Goal: Task Accomplishment & Management: Use online tool/utility

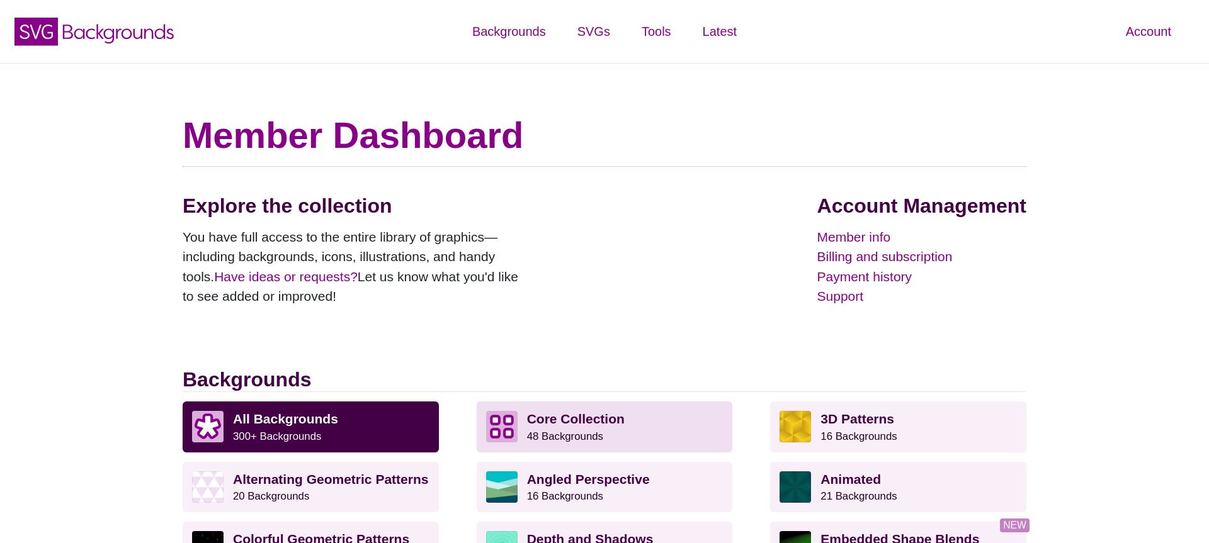
click at [555, 423] on strong "Core Collection" at bounding box center [576, 419] width 98 height 14
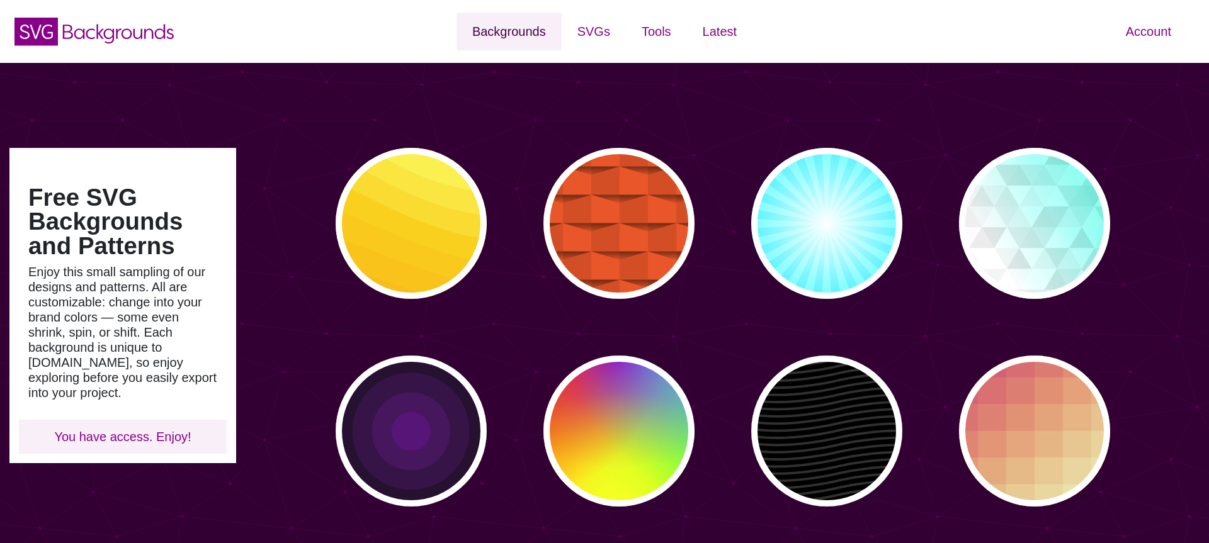
type input "#450057"
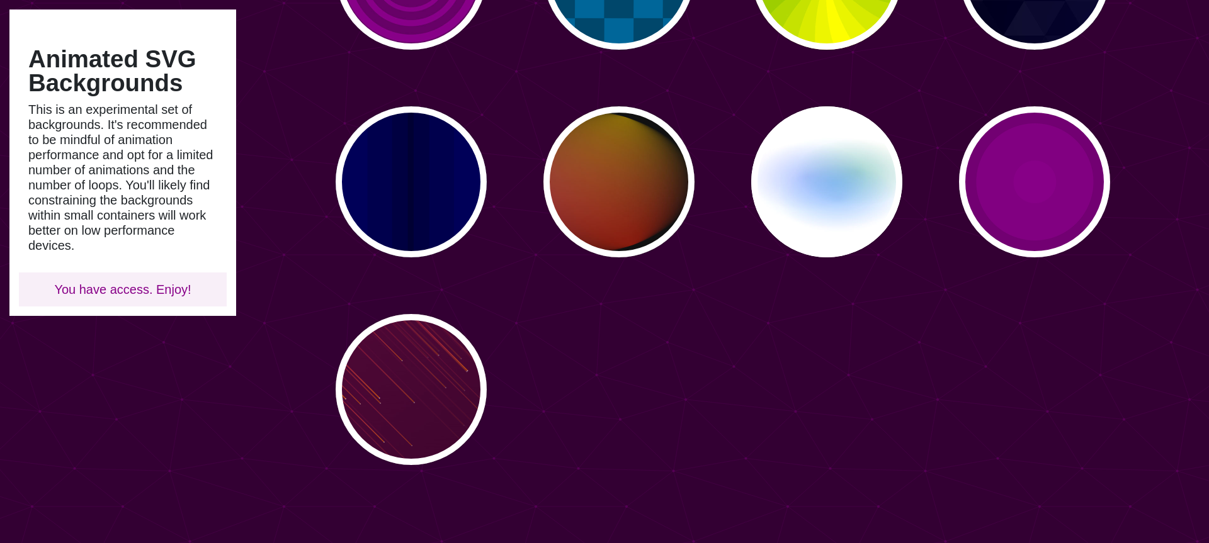
scroll to position [873, 0]
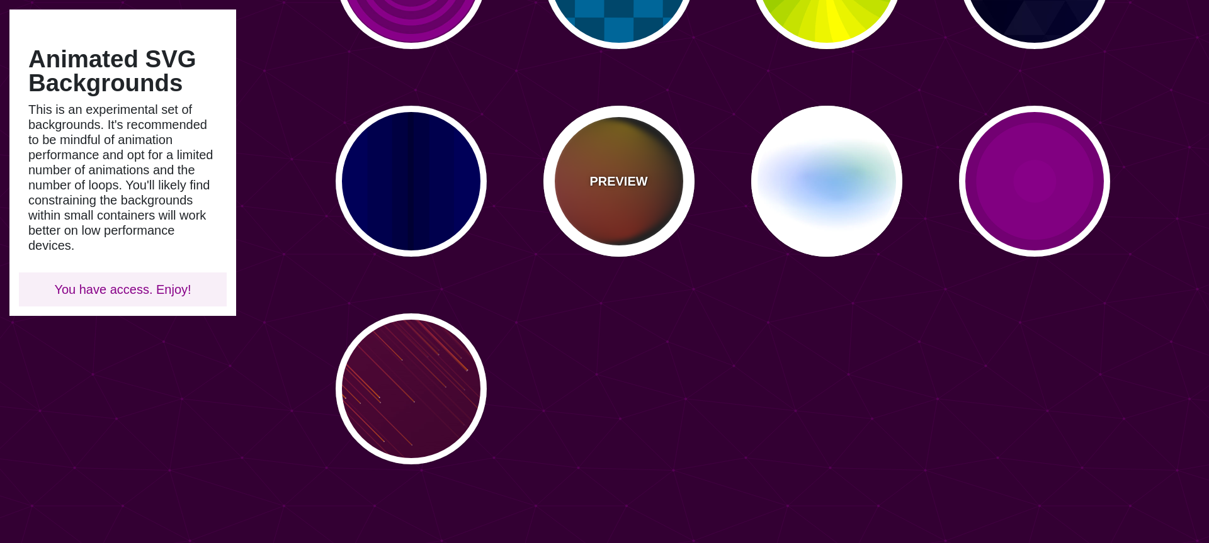
click at [594, 229] on div "PREVIEW" at bounding box center [618, 181] width 151 height 151
type input "#111111"
type input "#FF00FF"
type input "#FFCC00"
type input "#FF2200"
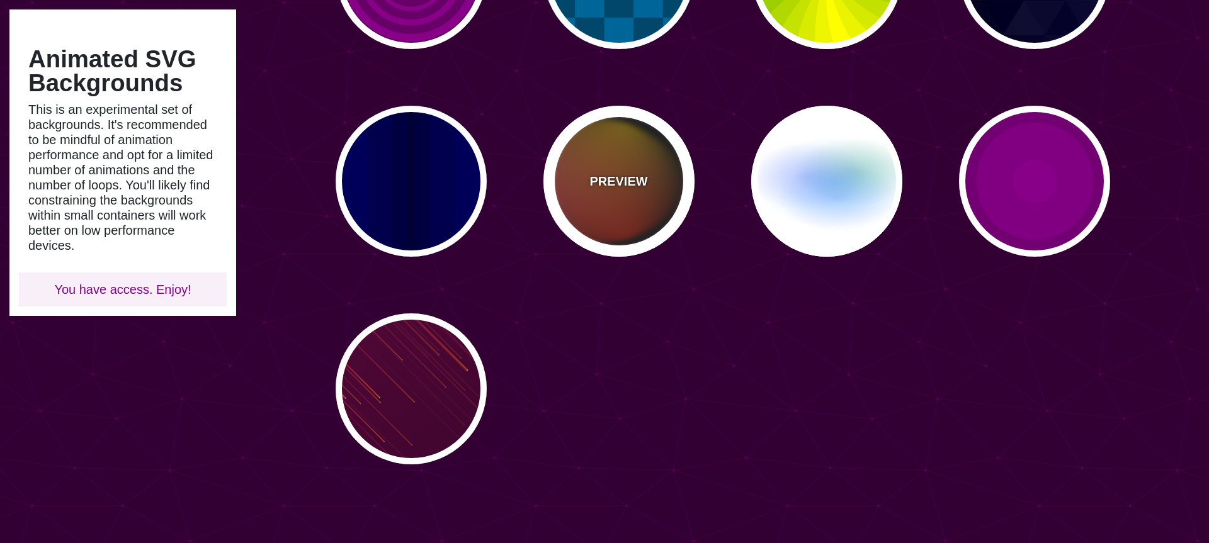
type input "4"
type input "12"
type input "999"
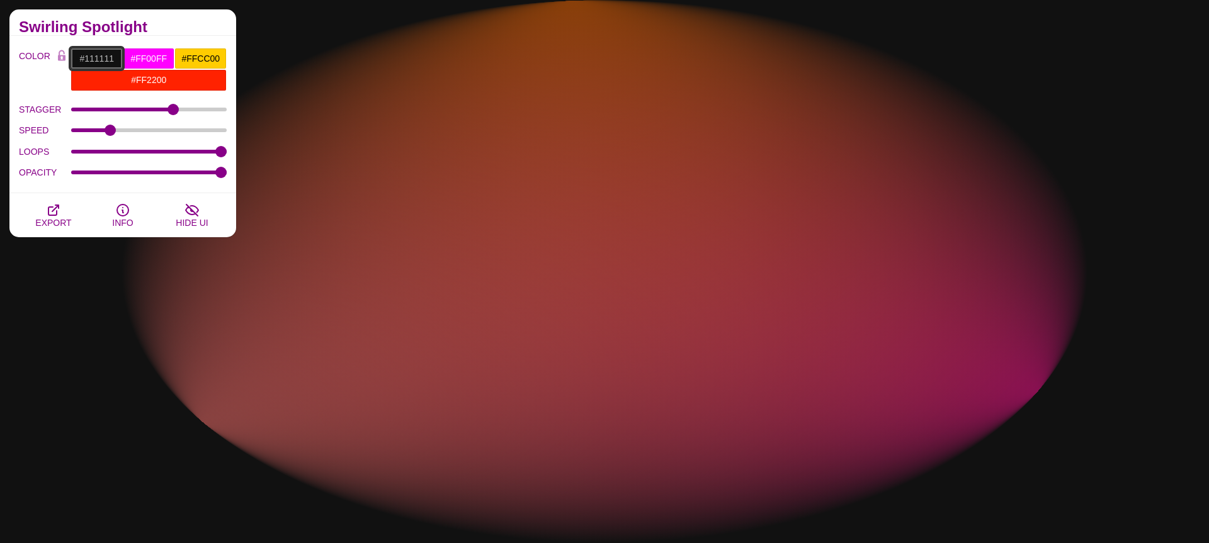
click at [90, 57] on input "#111111" at bounding box center [97, 58] width 52 height 21
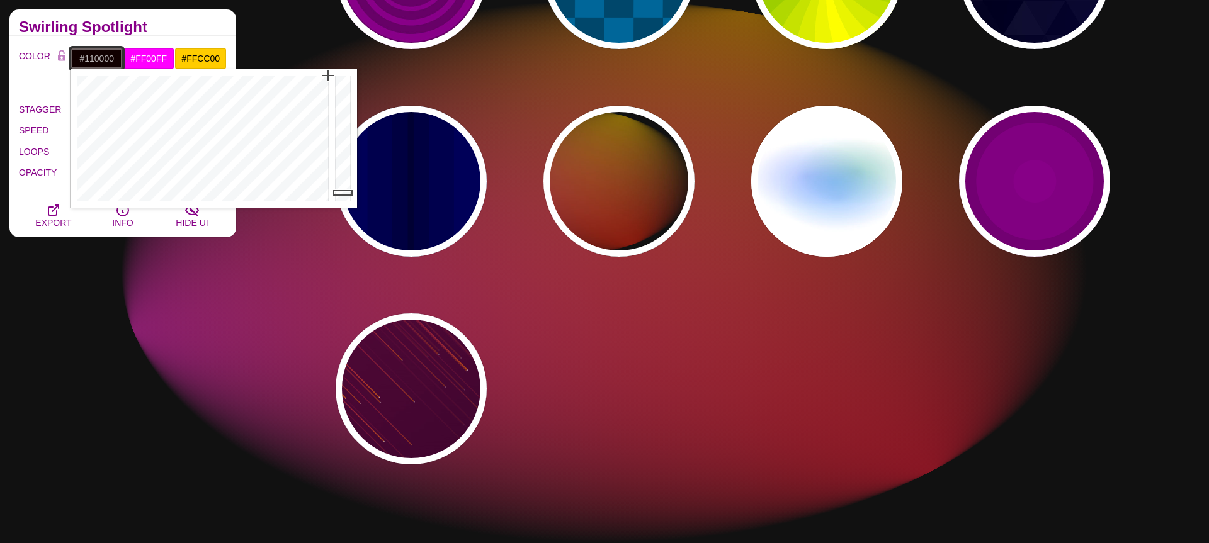
drag, startPoint x: 306, startPoint y: 195, endPoint x: 344, endPoint y: 25, distance: 174.8
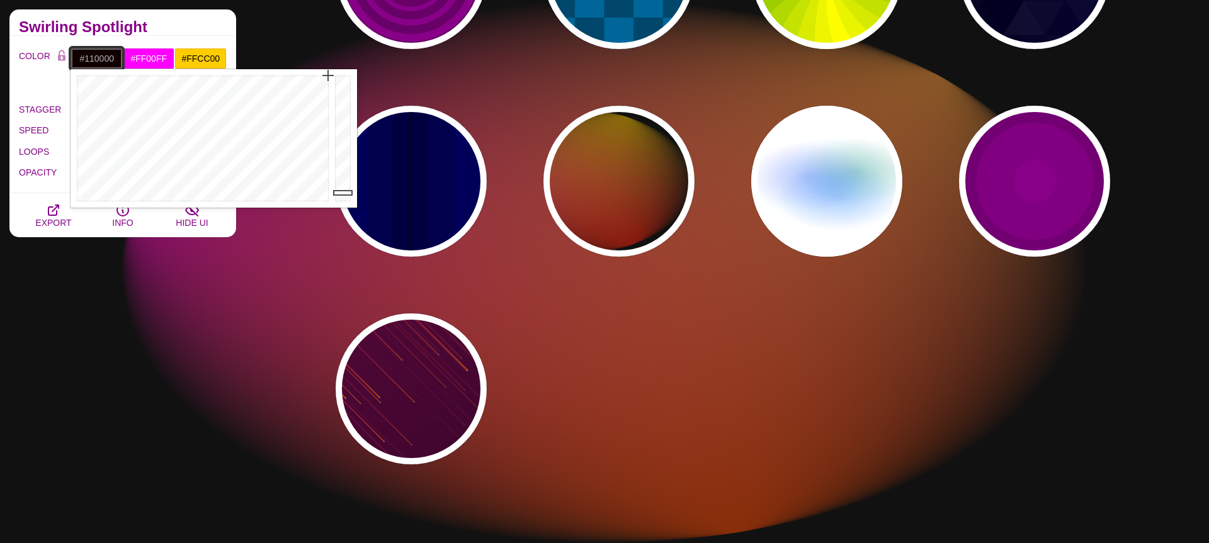
click at [344, 25] on body "SVG Backgrounds Logo Backgrounds Categories Abstract Patterns Geometric Gradien…" at bounding box center [604, 344] width 1209 height 2434
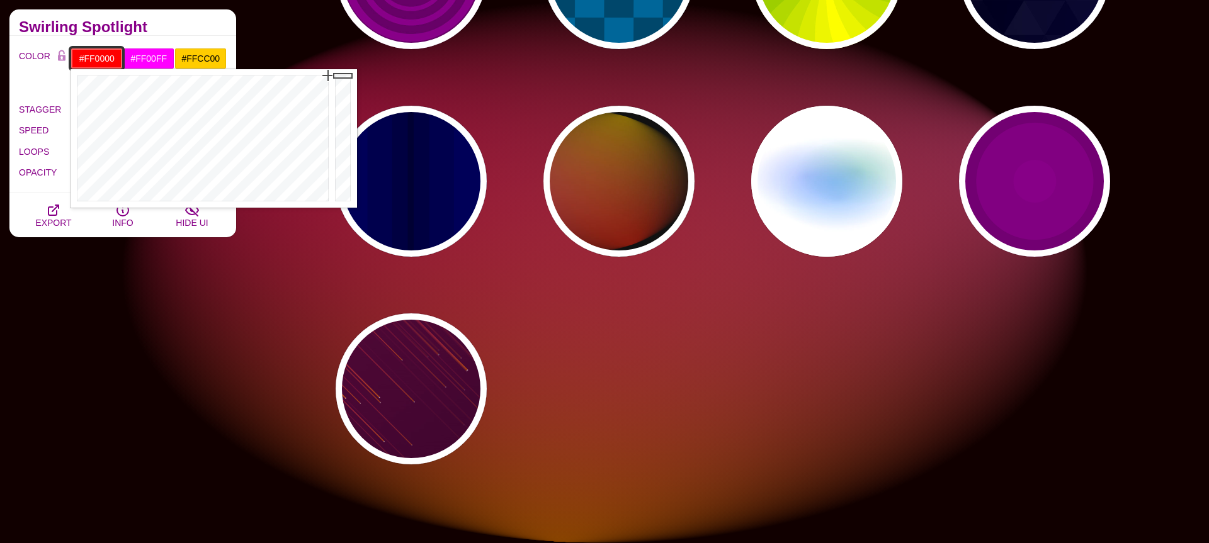
drag, startPoint x: 346, startPoint y: 123, endPoint x: 349, endPoint y: 59, distance: 63.7
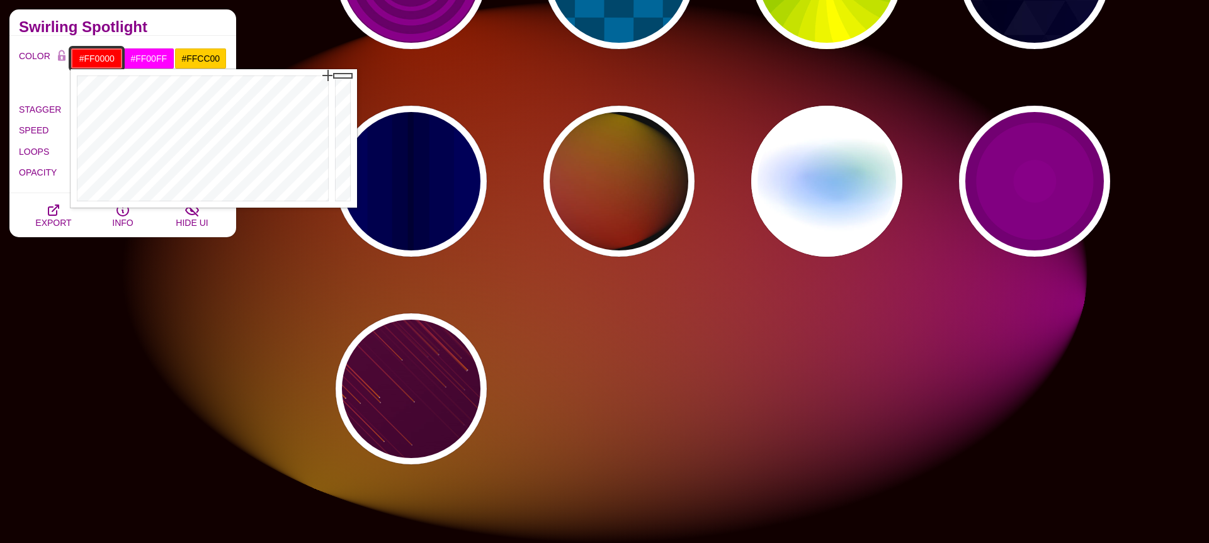
click at [349, 59] on body "SVG Backgrounds Logo Backgrounds Categories Abstract Patterns Geometric Gradien…" at bounding box center [604, 344] width 1209 height 2434
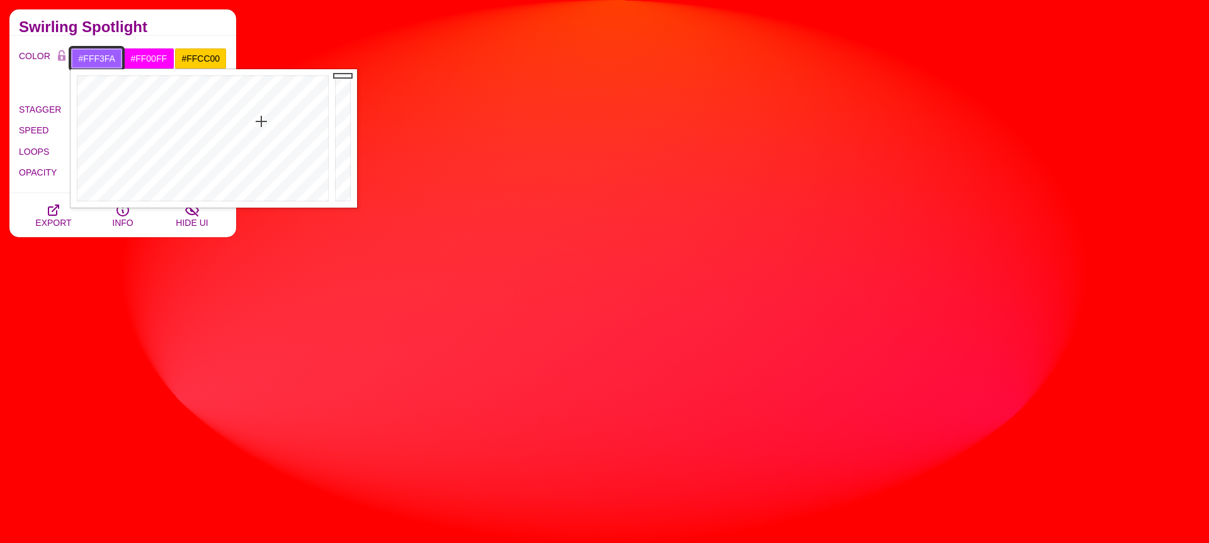
type input "#FFFFFF"
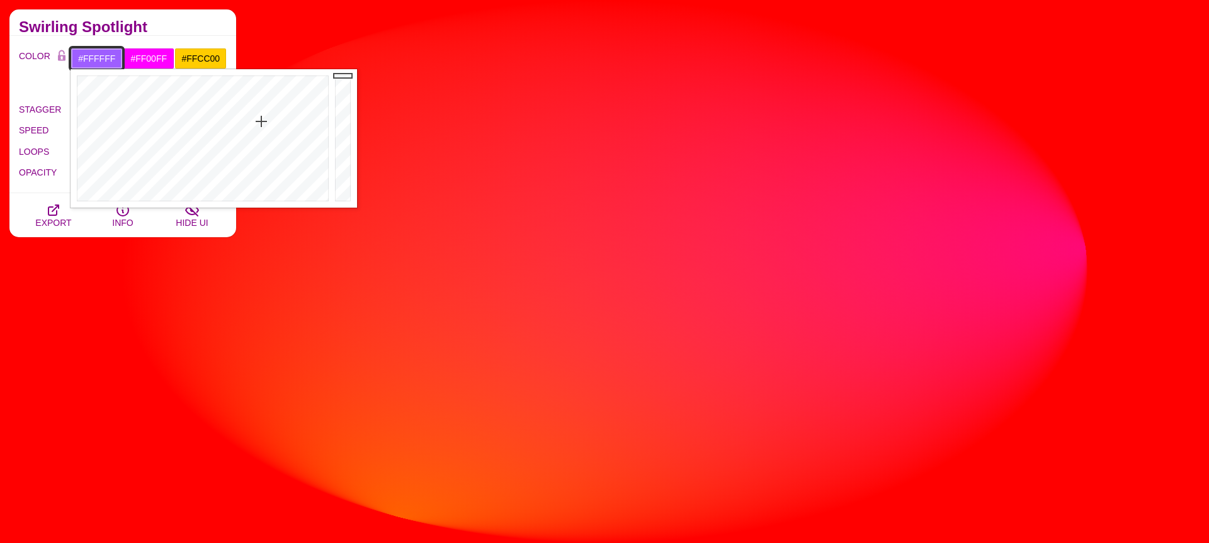
drag, startPoint x: 261, startPoint y: 122, endPoint x: 321, endPoint y: 227, distance: 121.0
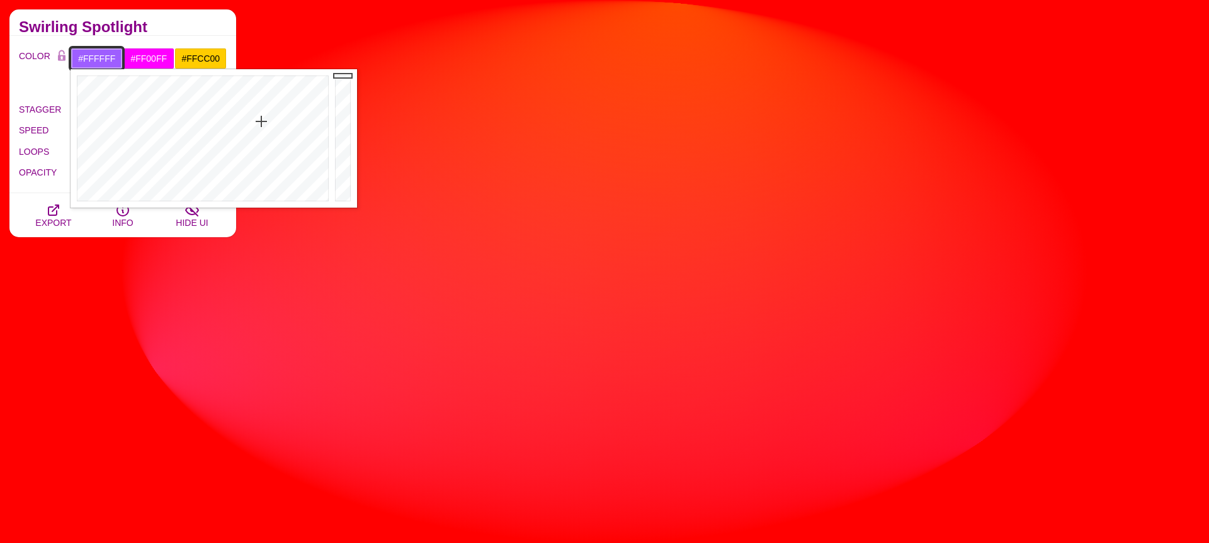
click at [321, 227] on body "SVG Backgrounds Logo Backgrounds Categories Abstract Patterns Geometric Gradien…" at bounding box center [604, 344] width 1209 height 2434
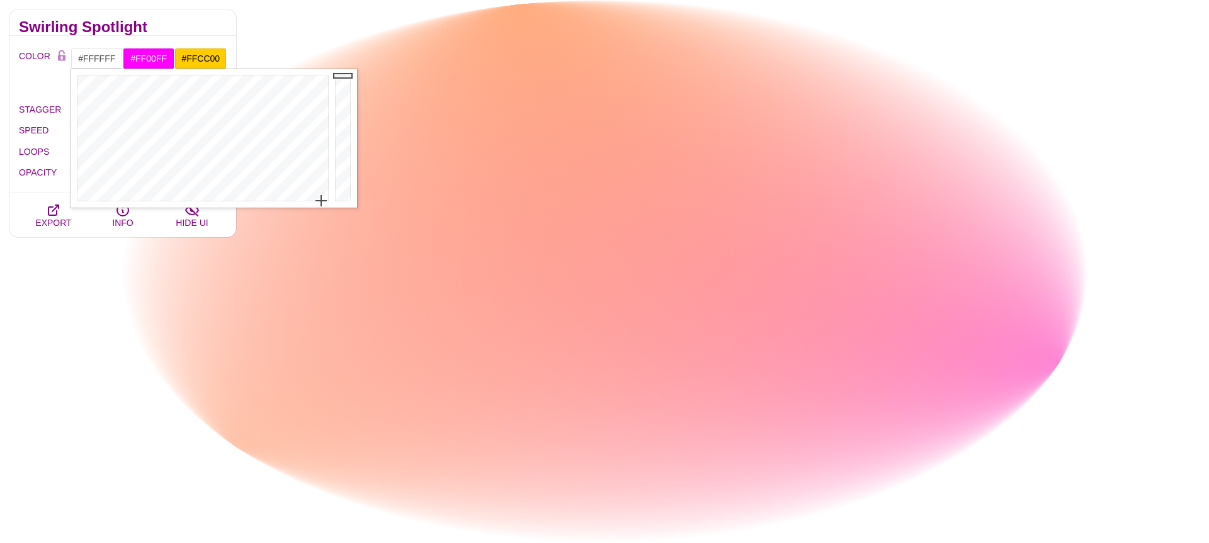
click at [139, 28] on h2 "Swirling Spotlight" at bounding box center [123, 27] width 208 height 10
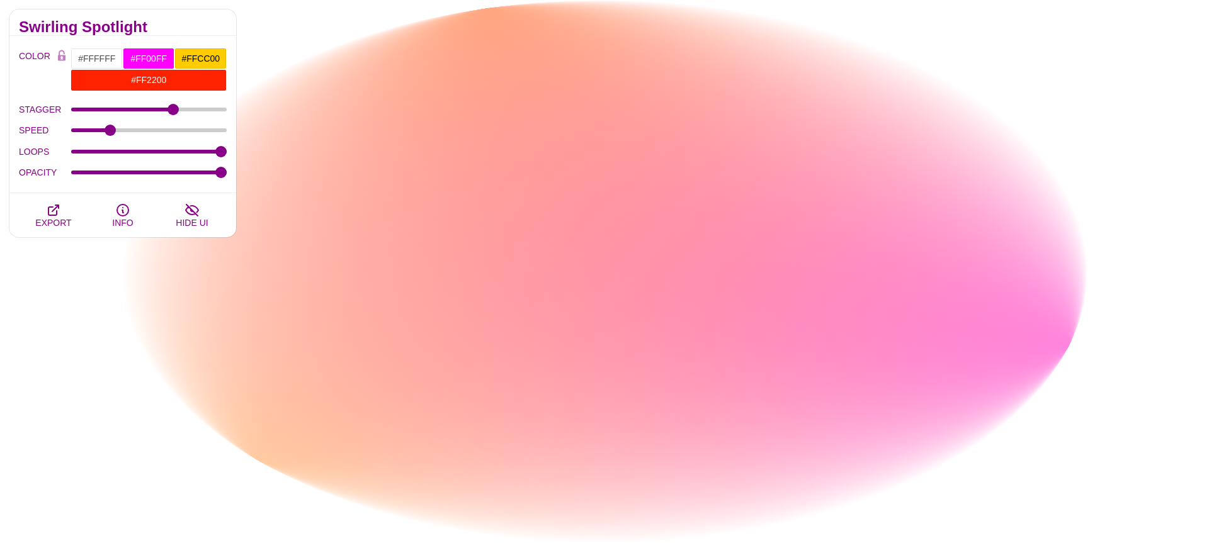
drag, startPoint x: 109, startPoint y: 124, endPoint x: 120, endPoint y: 124, distance: 10.7
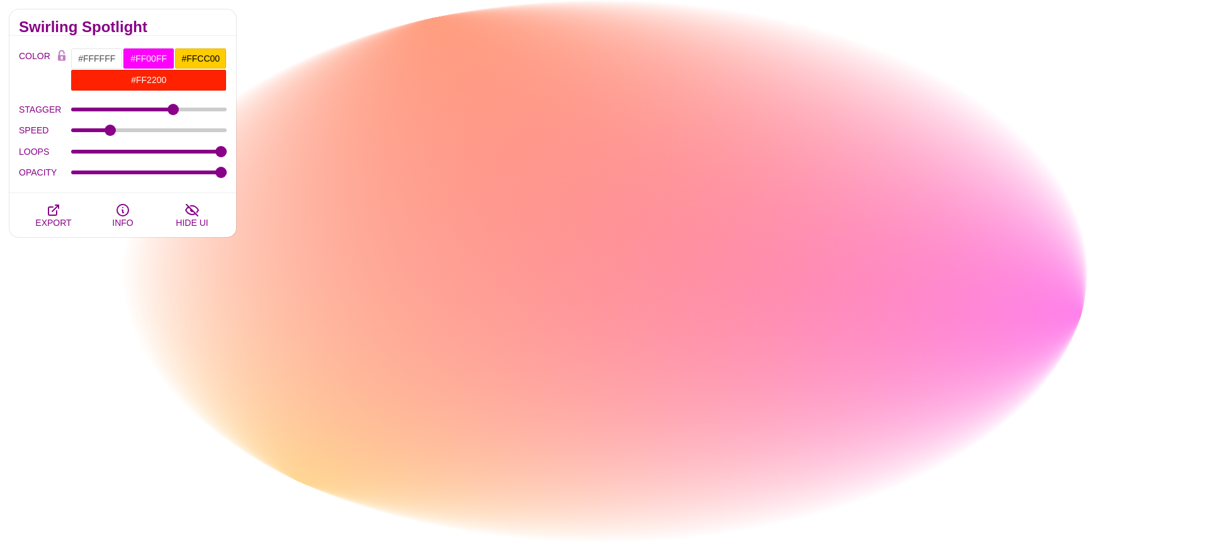
click at [120, 124] on div "SPEED" at bounding box center [123, 130] width 208 height 21
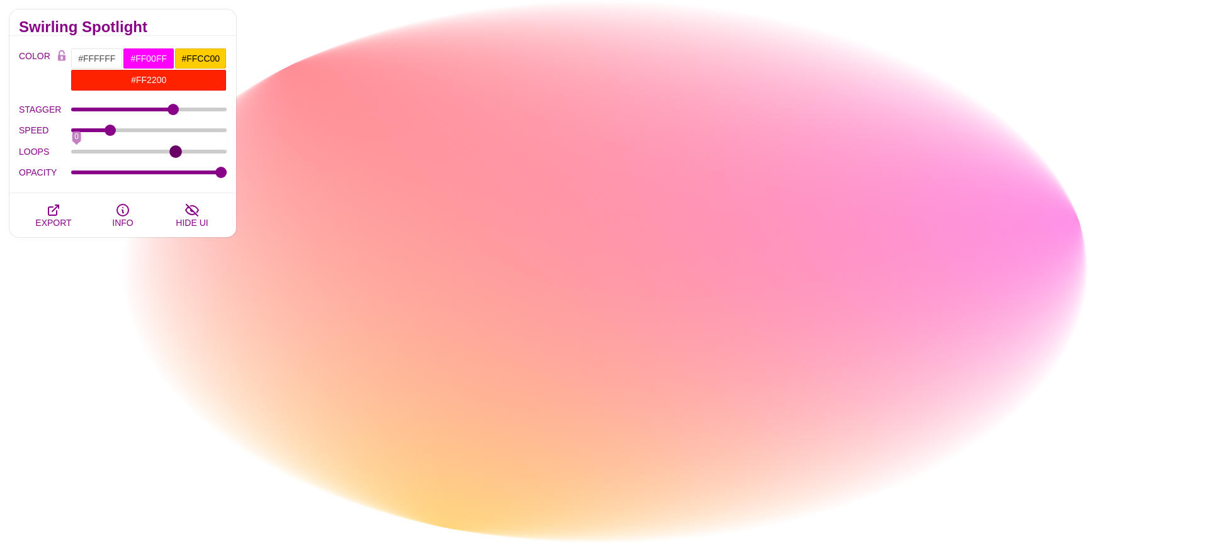
type input "999"
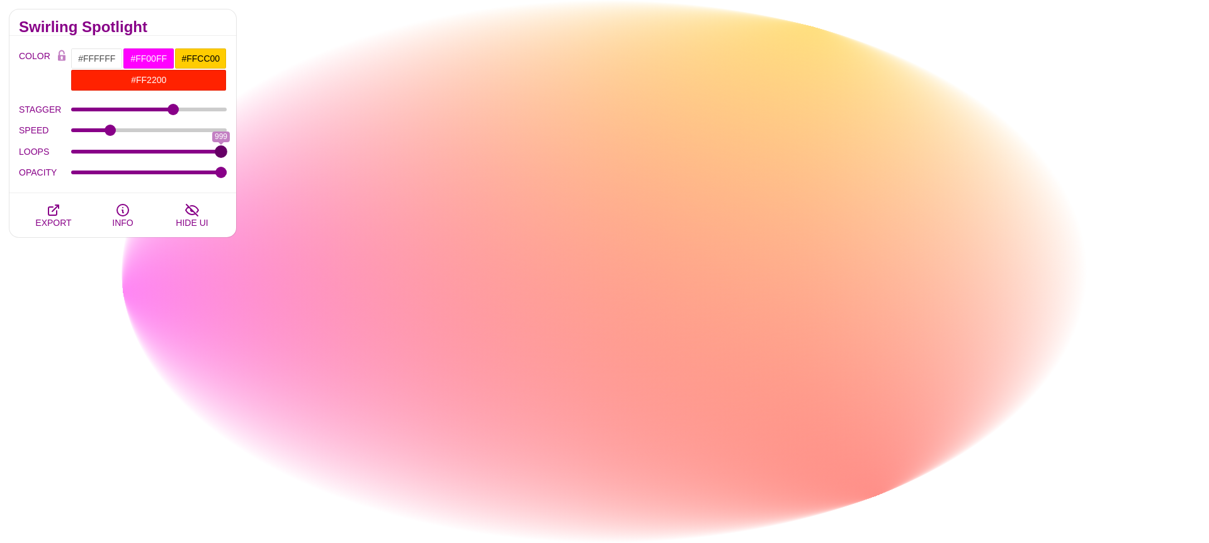
drag, startPoint x: 224, startPoint y: 147, endPoint x: 412, endPoint y: 118, distance: 190.6
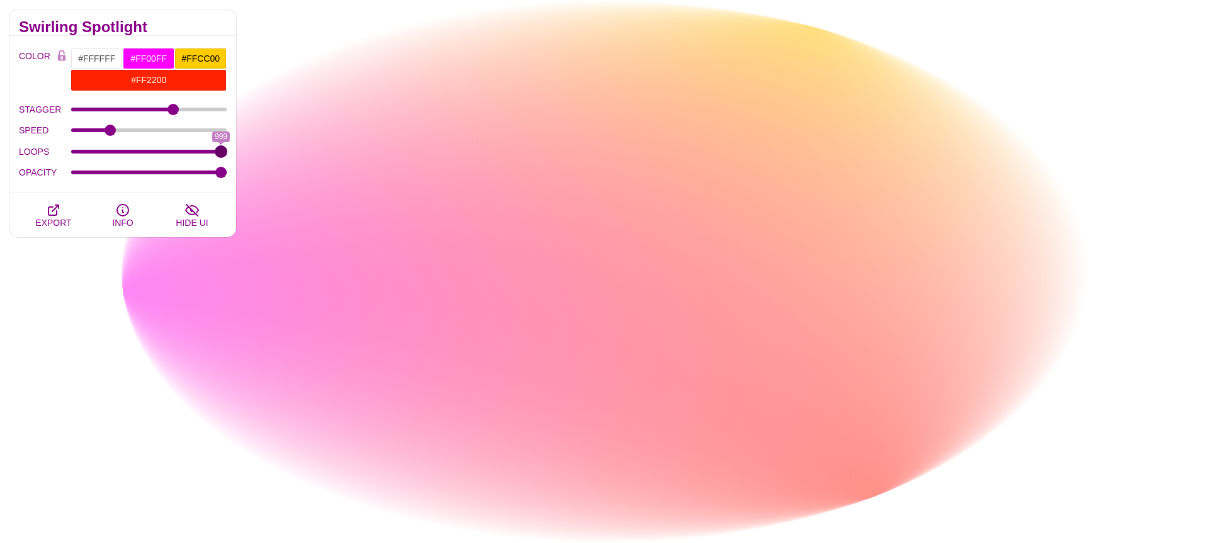
click at [227, 149] on input "LOOPS" at bounding box center [149, 151] width 156 height 5
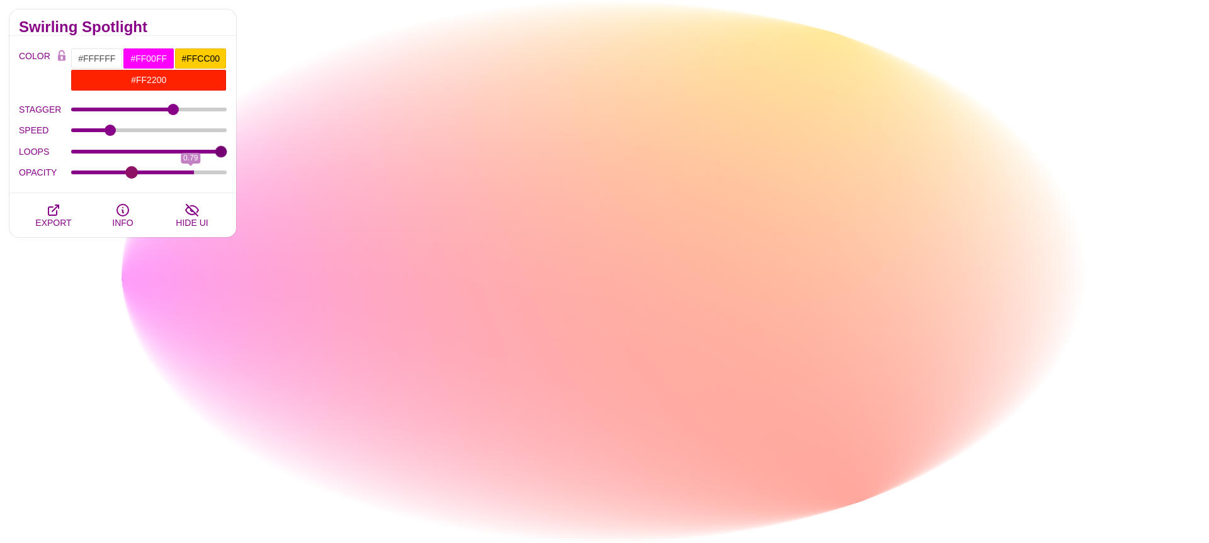
drag, startPoint x: 222, startPoint y: 173, endPoint x: 131, endPoint y: 176, distance: 91.3
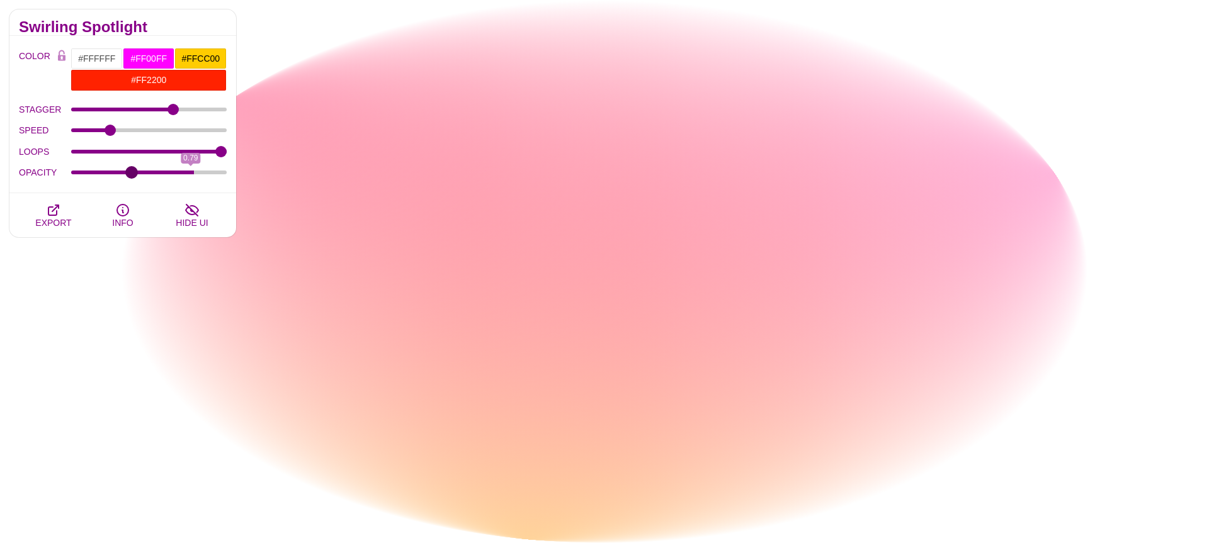
type input "0.38"
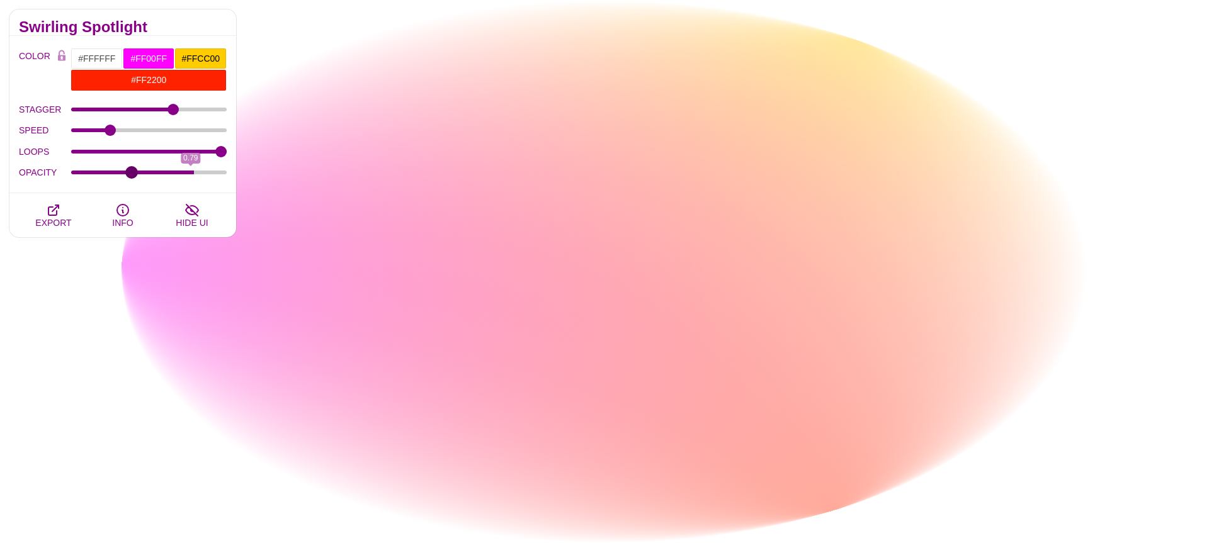
click at [131, 175] on input "OPACITY" at bounding box center [149, 172] width 156 height 5
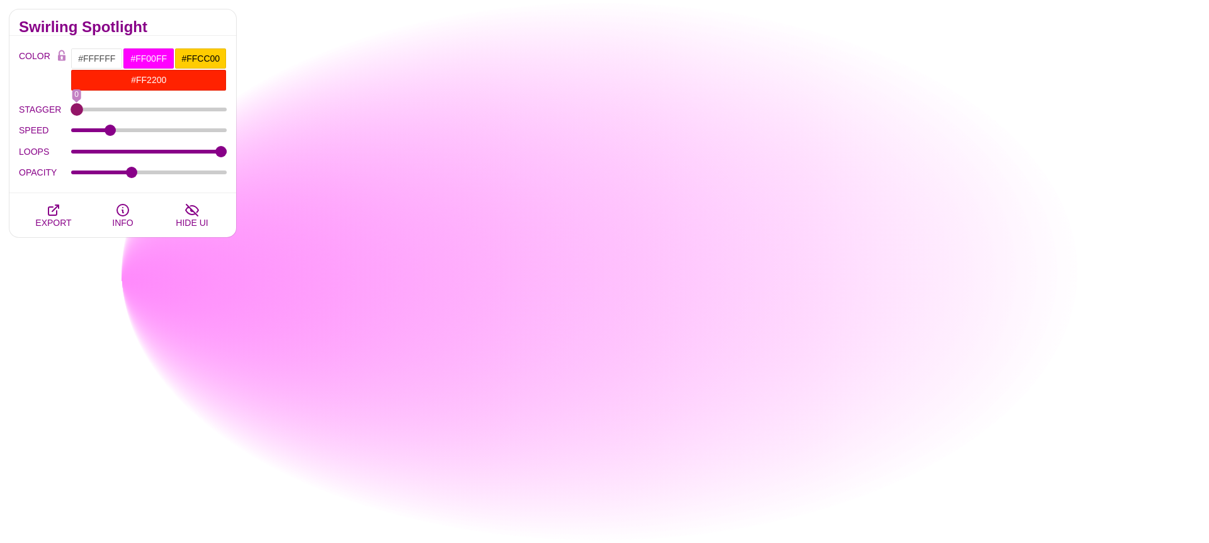
drag, startPoint x: 174, startPoint y: 109, endPoint x: 14, endPoint y: 136, distance: 161.6
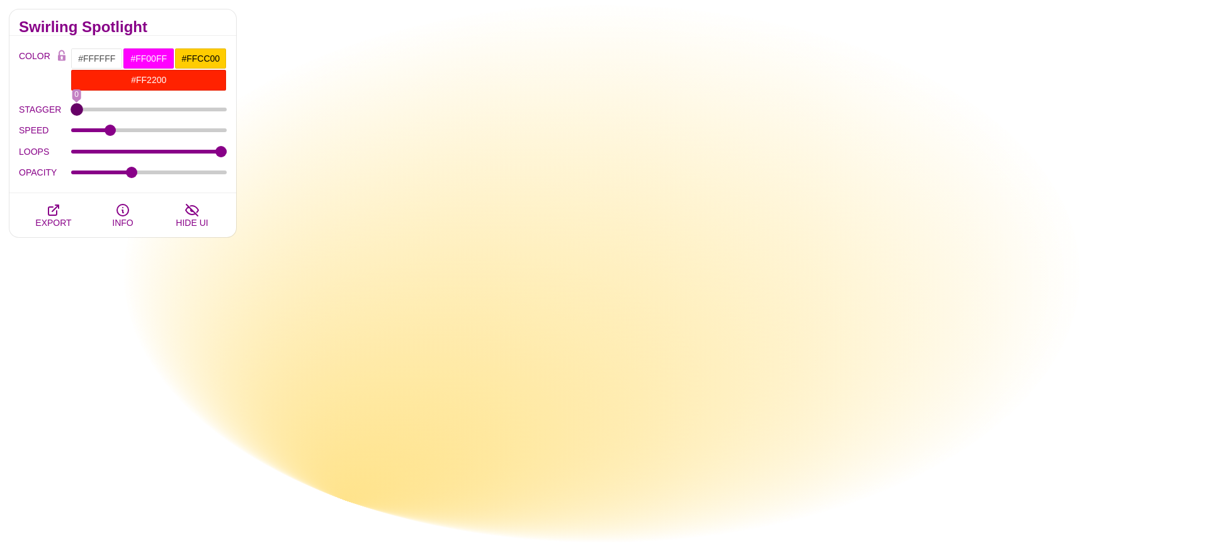
type input "0"
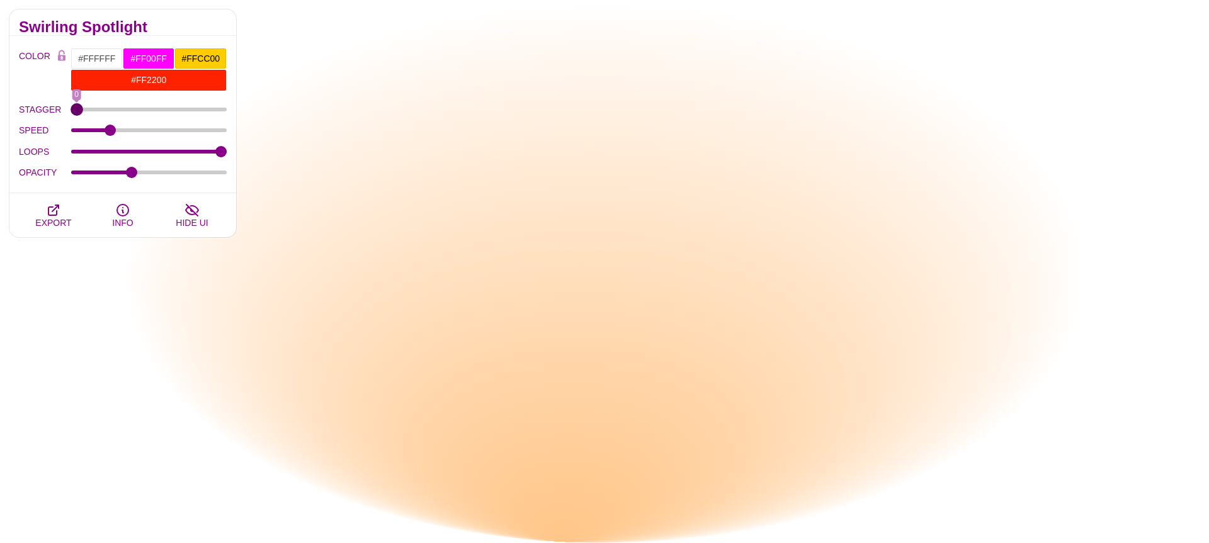
click at [71, 112] on input "STAGGER" at bounding box center [149, 109] width 156 height 5
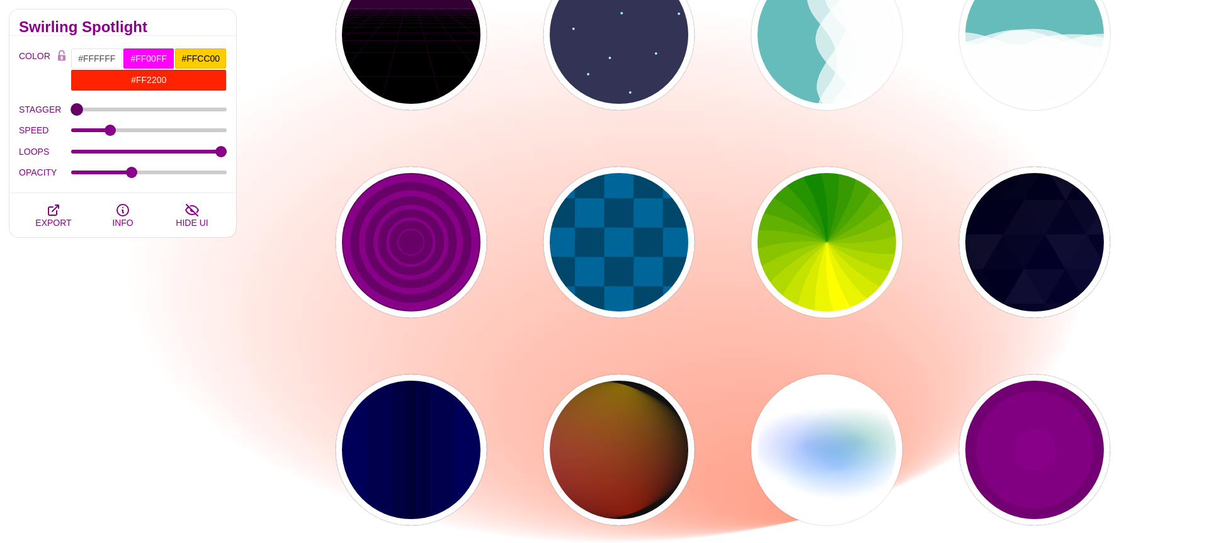
scroll to position [0, 0]
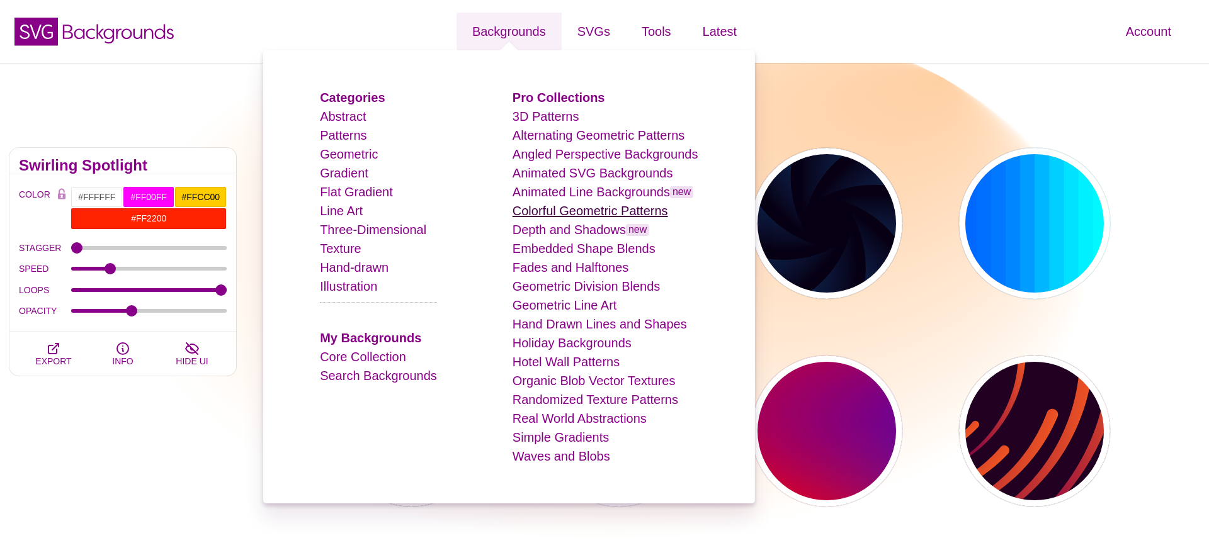
click at [614, 209] on link "Colorful Geometric Patterns" at bounding box center [591, 211] width 156 height 14
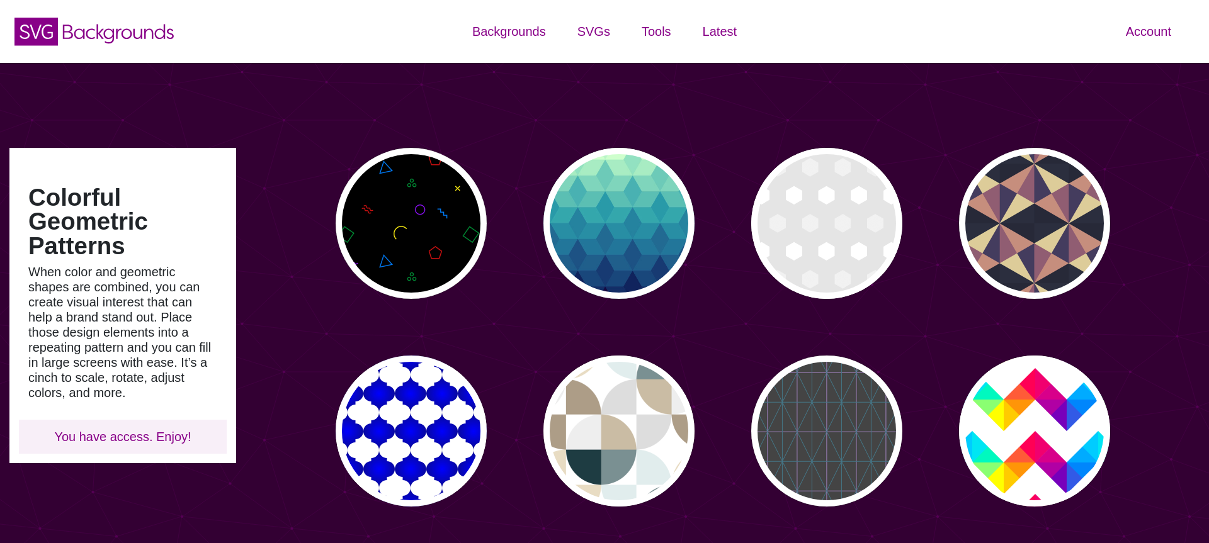
type input "#450057"
type input "#FFFFFF"
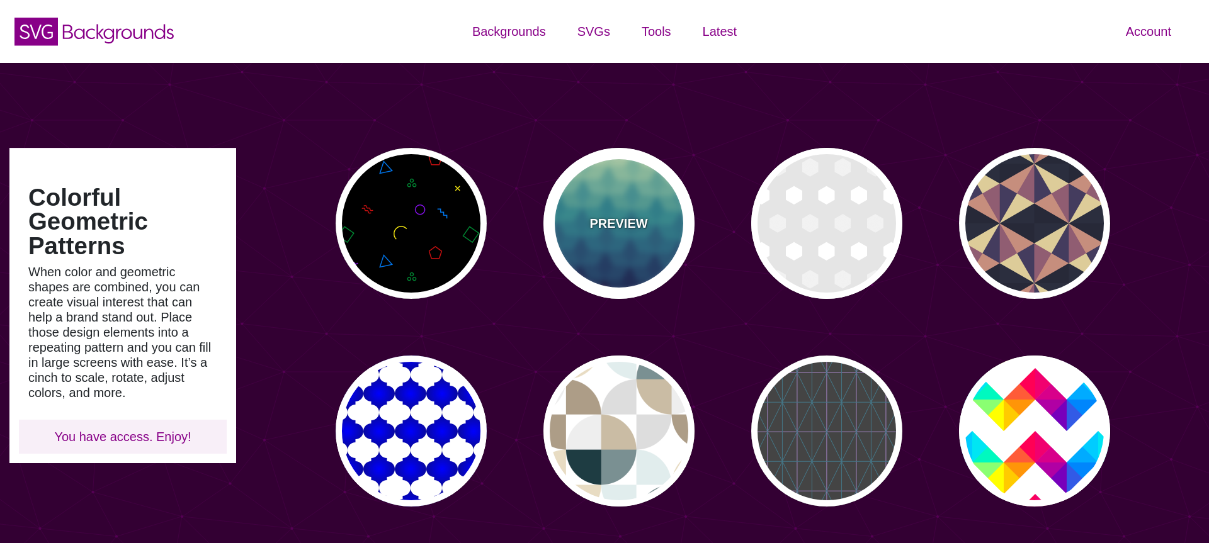
click at [631, 280] on div "PREVIEW" at bounding box center [618, 223] width 151 height 151
type input "#CCFFCC"
type input "#111144"
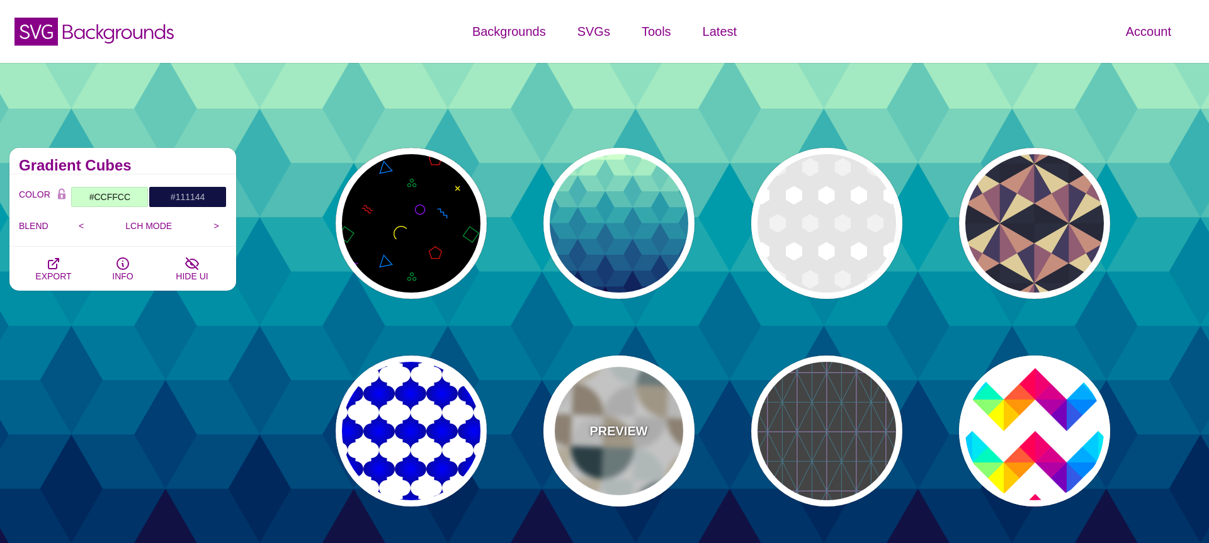
click at [608, 435] on p "PREVIEW" at bounding box center [618, 431] width 58 height 19
type input "#FFFFFF"
type input "#E8DCC3"
type input "#E1EDED"
type input "#DDDDDD"
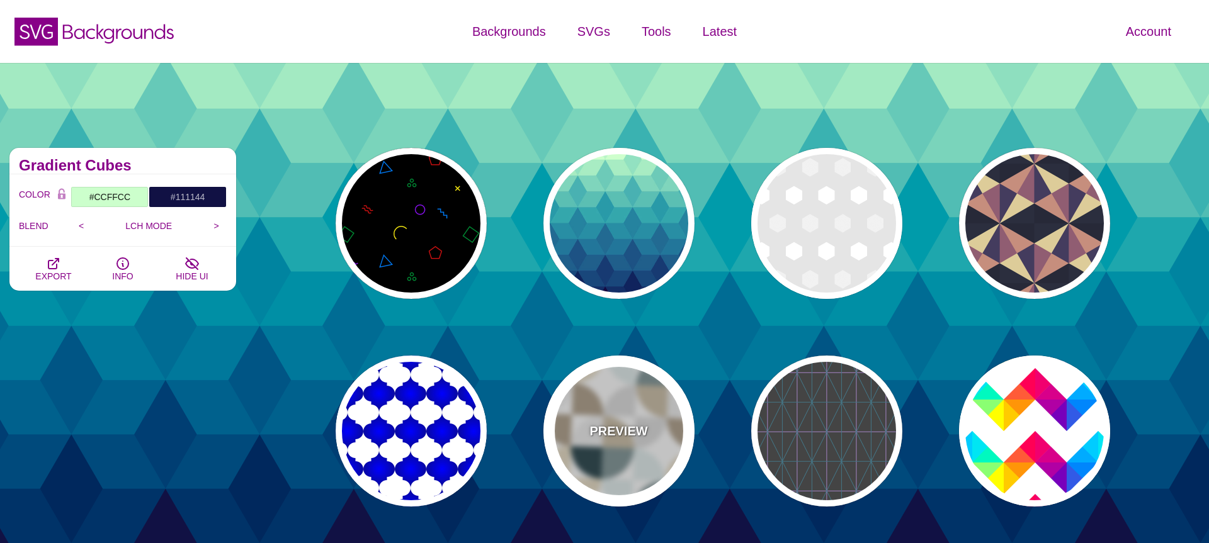
type input "#AD9D87"
type input "#1E3C42"
type input "0"
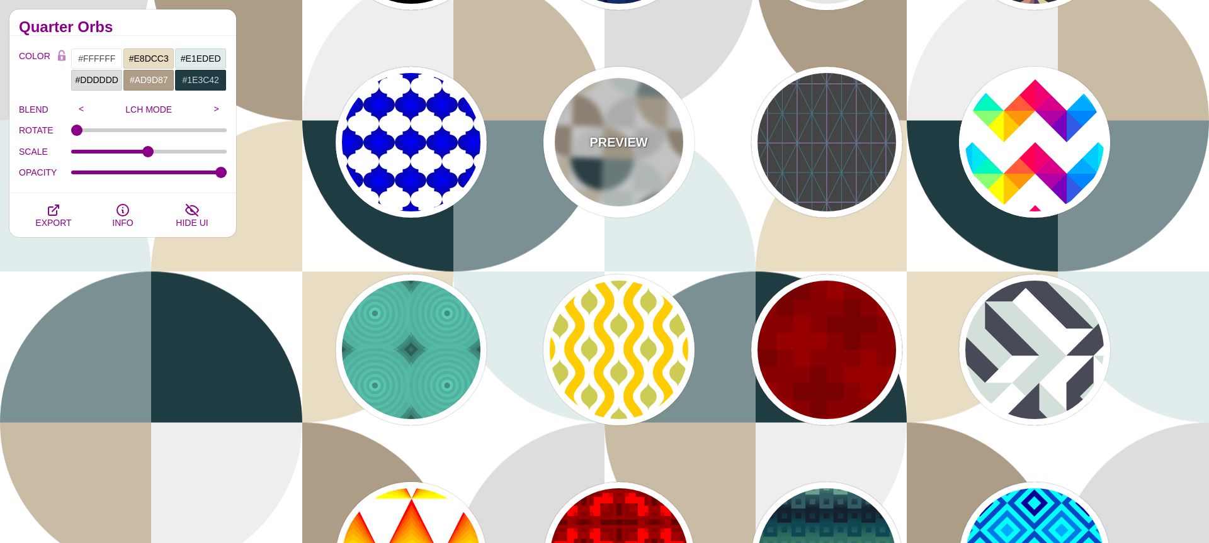
scroll to position [314, 0]
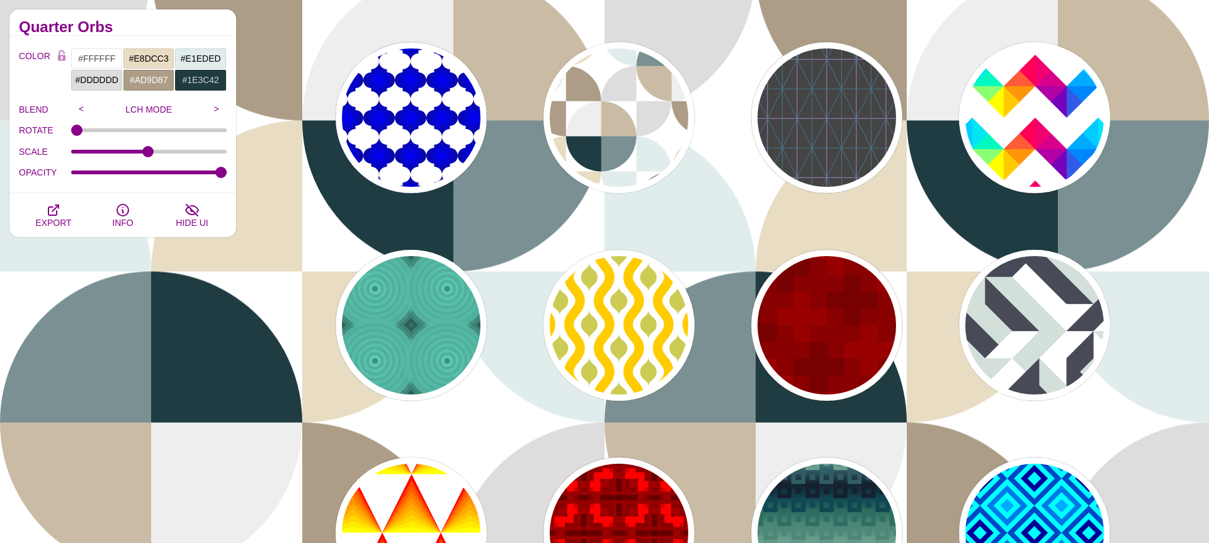
click at [622, 421] on div "PREVIEW PREVIEW PREVIEW PREVIEW PREVIEW PREVIEW PREVIEW PREVIEW PREVIEW PREVIEW…" at bounding box center [727, 325] width 963 height 1001
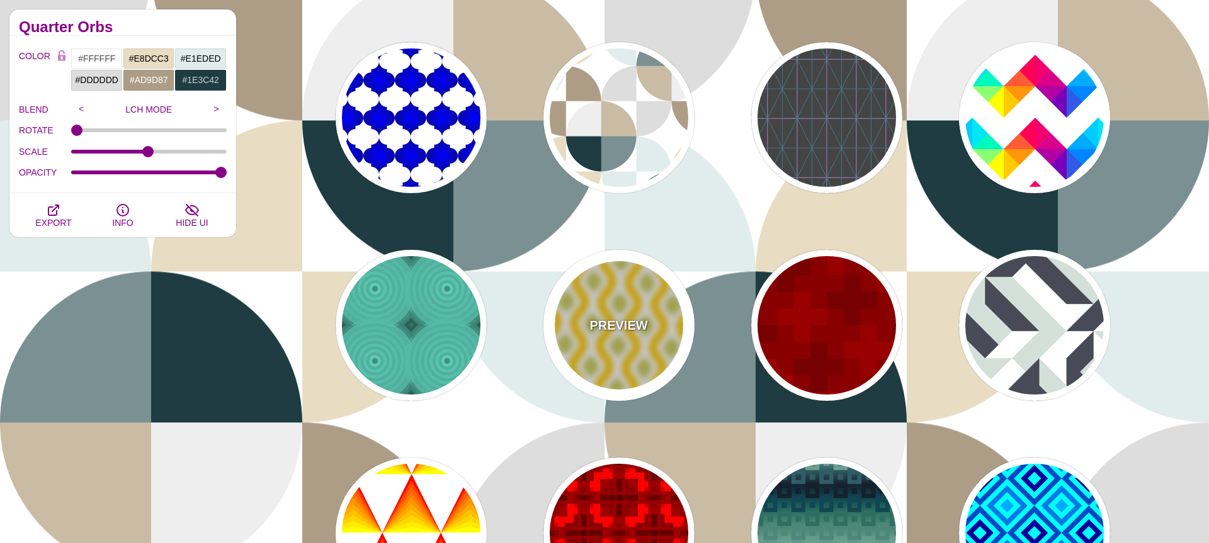
click at [620, 368] on div "PREVIEW" at bounding box center [618, 325] width 151 height 151
type input "#FFCC00"
type input "#CCCC55"
type input "80"
type input "40"
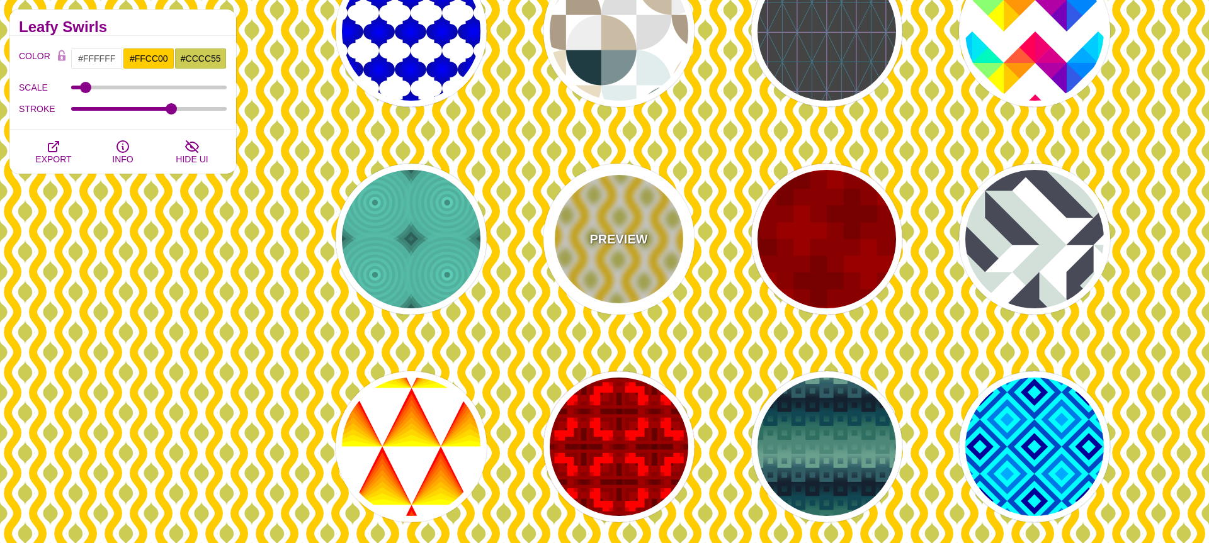
scroll to position [539, 0]
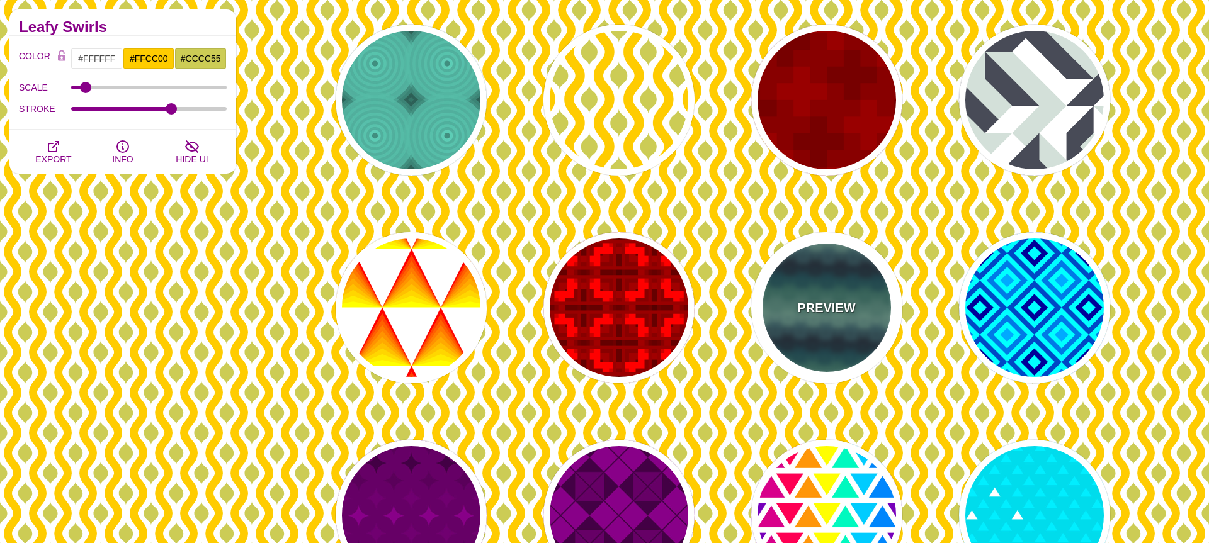
click at [799, 343] on div "PREVIEW" at bounding box center [826, 307] width 151 height 151
type input "#699F8D"
type input "#15212E"
type input "#2E6F61"
type input "0"
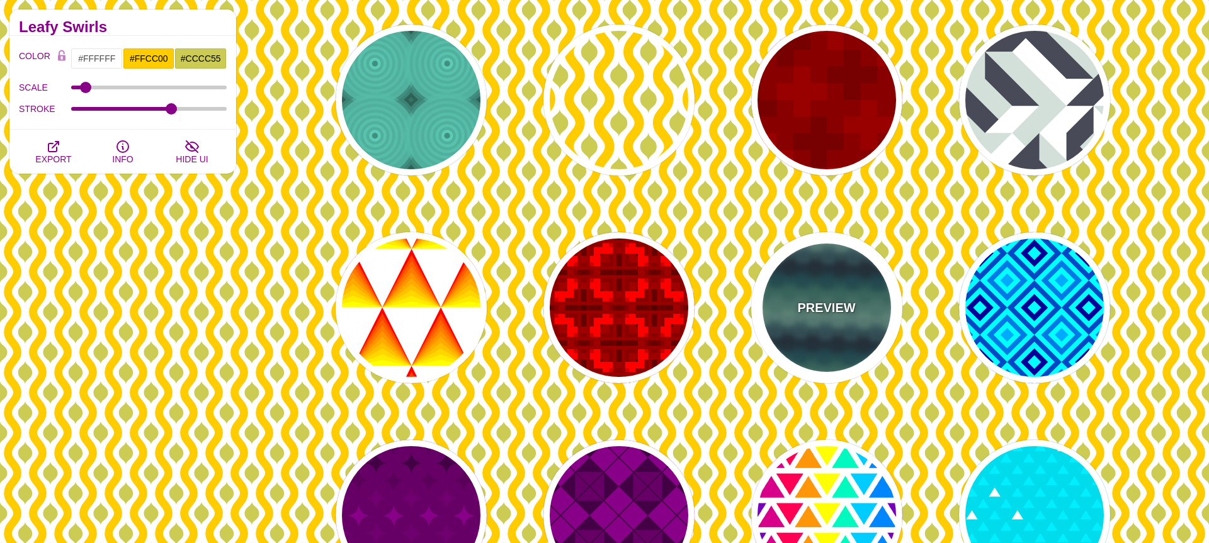
type input "1"
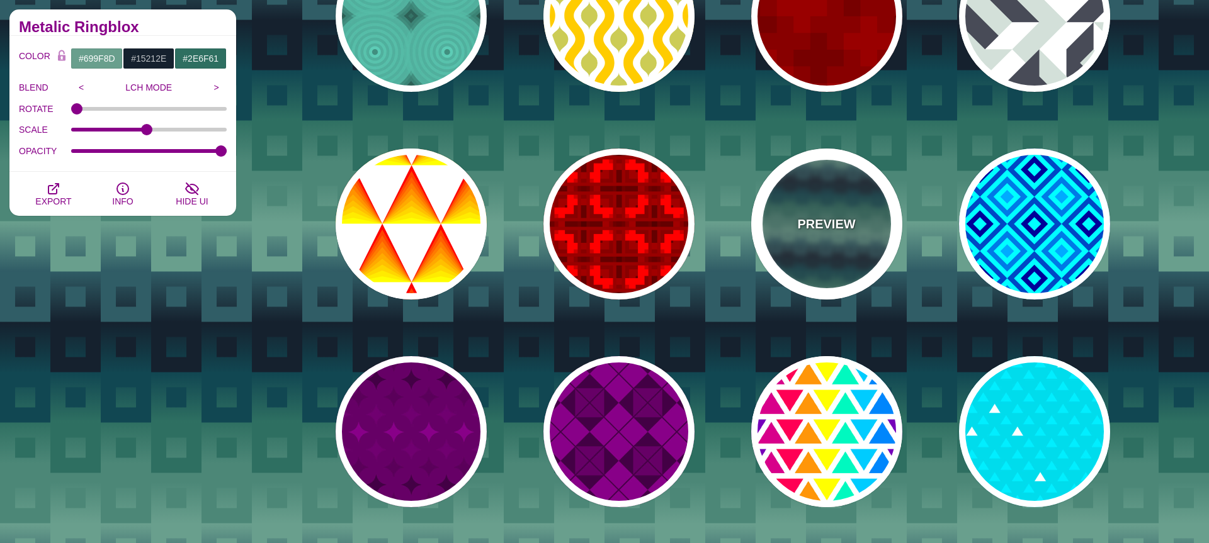
scroll to position [701, 0]
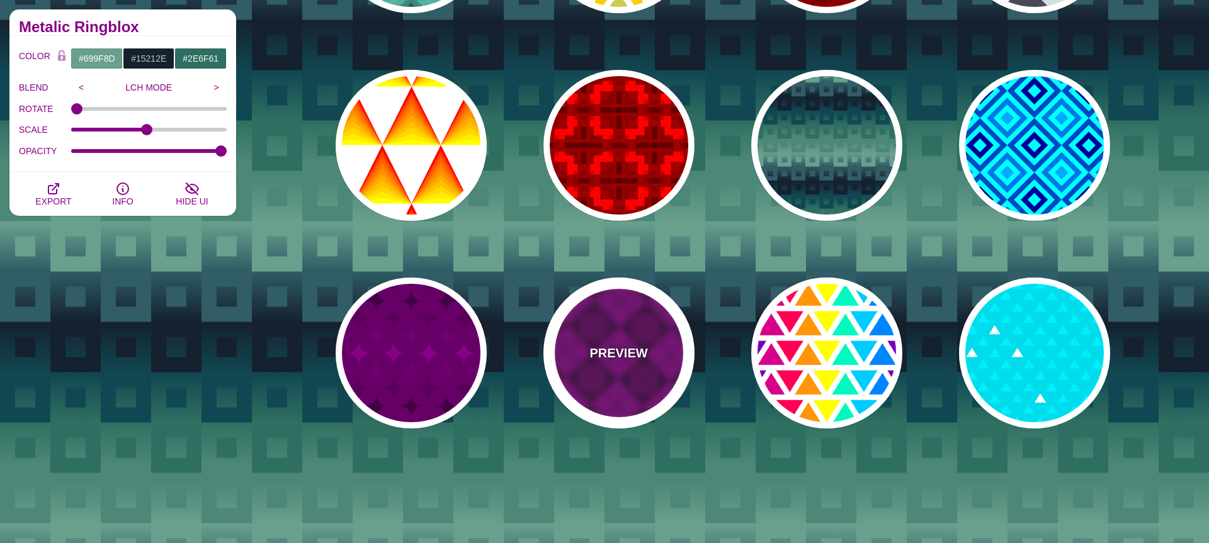
click at [638, 377] on div "PREVIEW" at bounding box center [618, 353] width 151 height 151
type input "#440044"
type input "#880088"
type input "#660066"
type input "2"
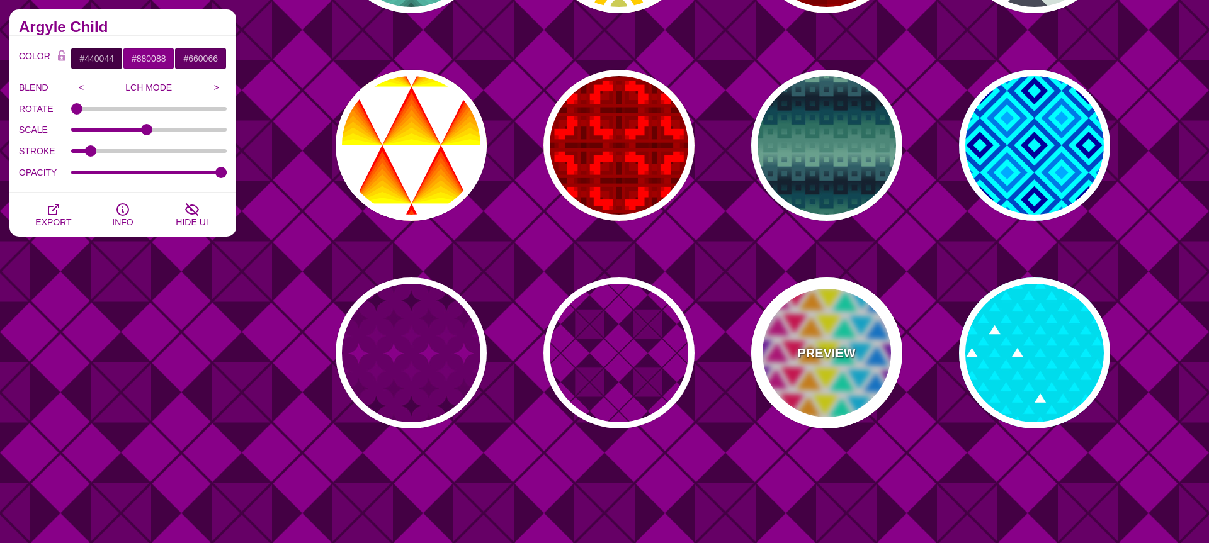
click at [828, 375] on div "PREVIEW" at bounding box center [826, 353] width 151 height 151
type input "#FFFFFF"
type input "#FF0055"
type input "#FFFF00"
type input "#00CCFF"
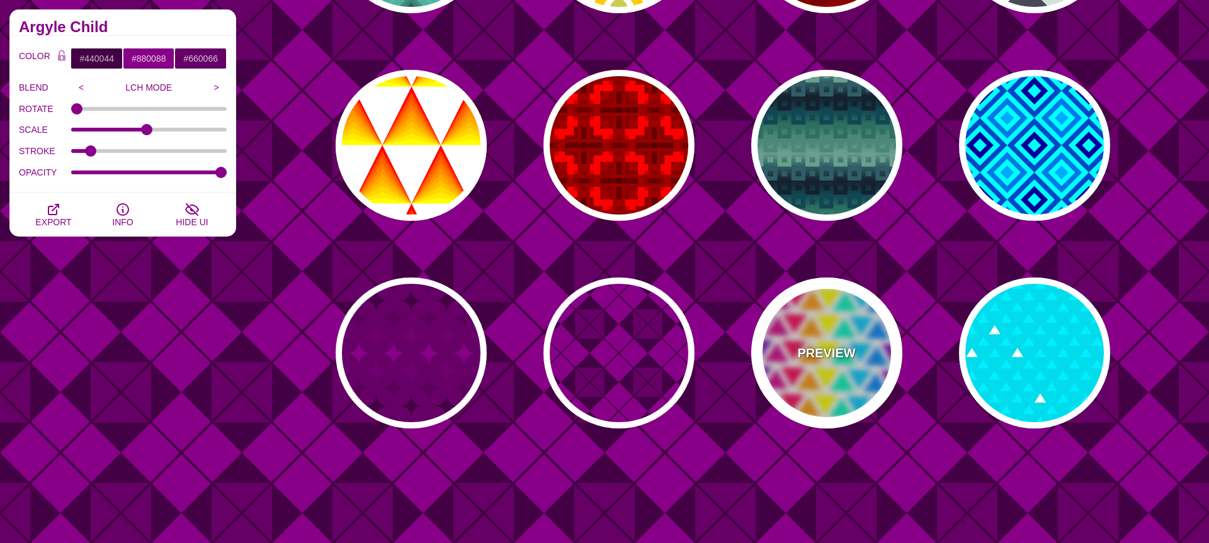
type input "#7700BB"
type input "50"
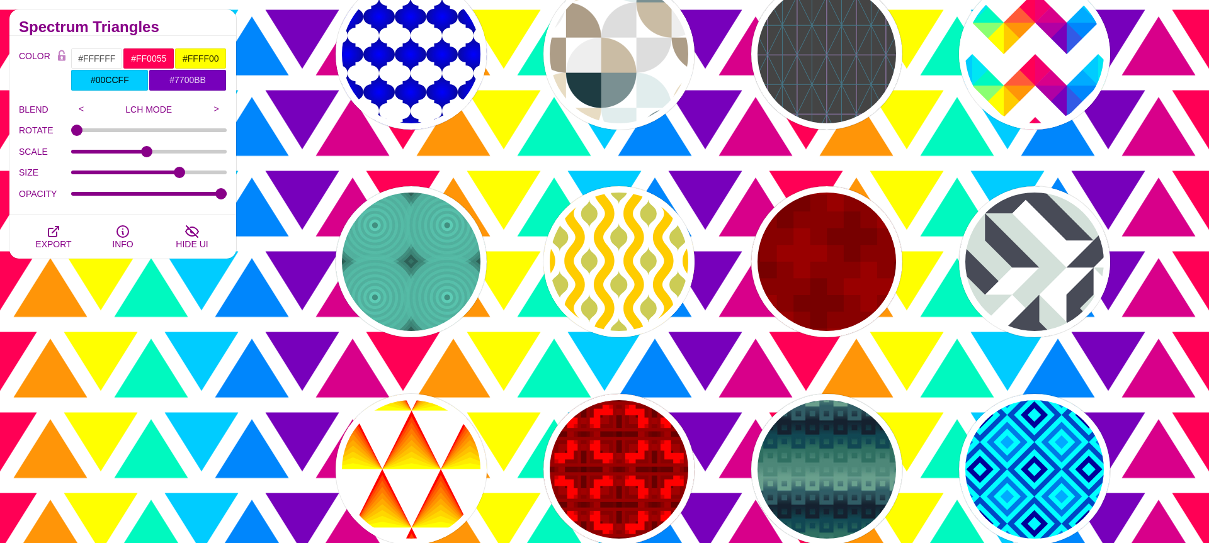
scroll to position [0, 0]
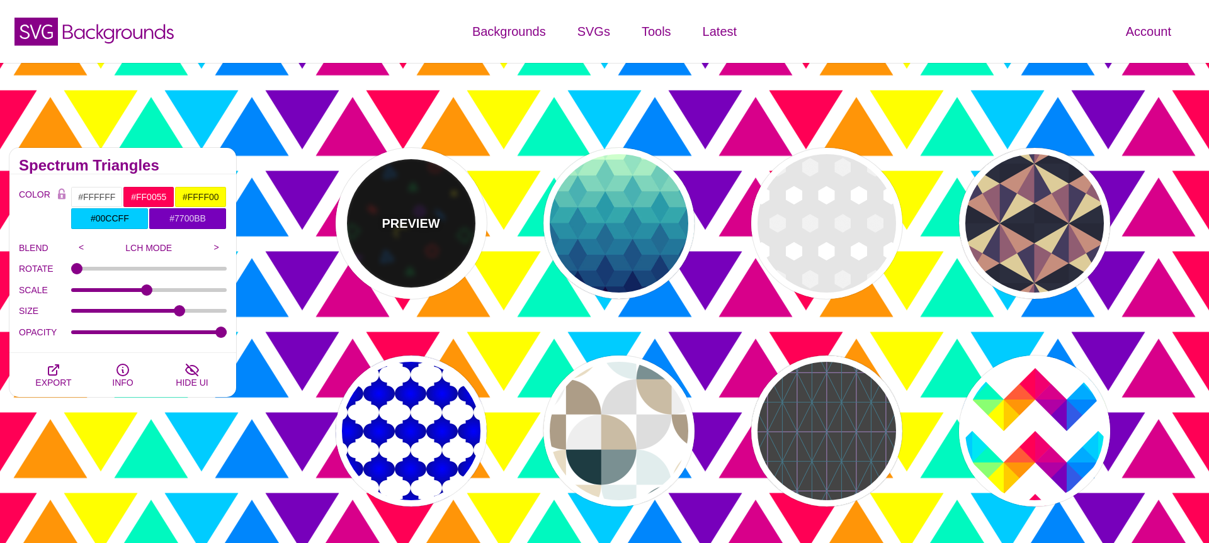
click at [392, 225] on p "PREVIEW" at bounding box center [411, 223] width 58 height 19
type input "#000000"
type input "#008833"
type input "#CC1111"
type input "#FFEE11"
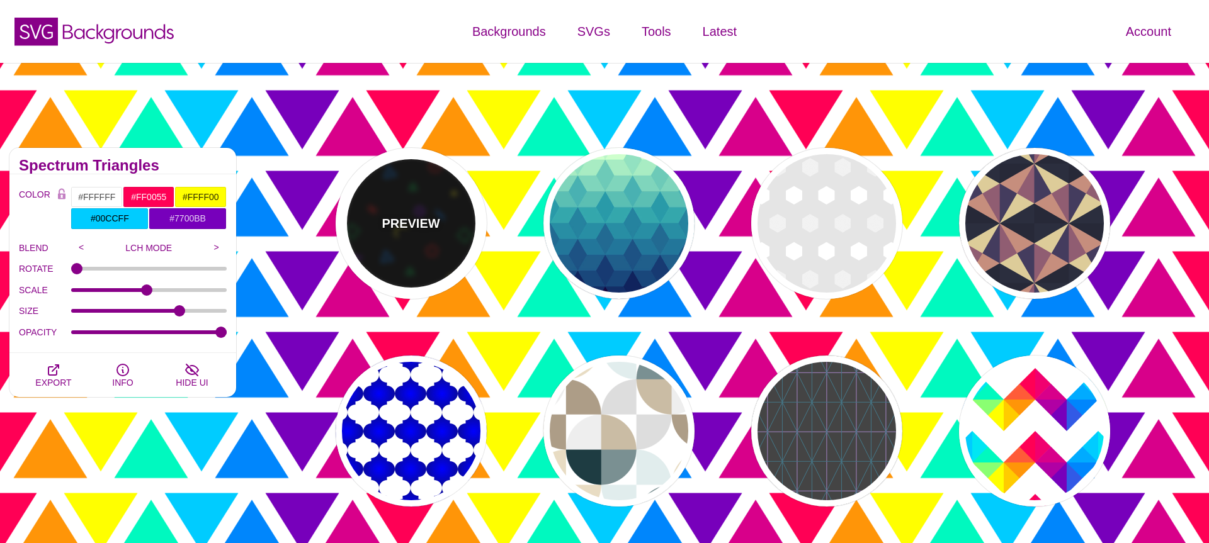
type input "#8811EE"
type input "#0077EE"
type input "0.6"
type input "10"
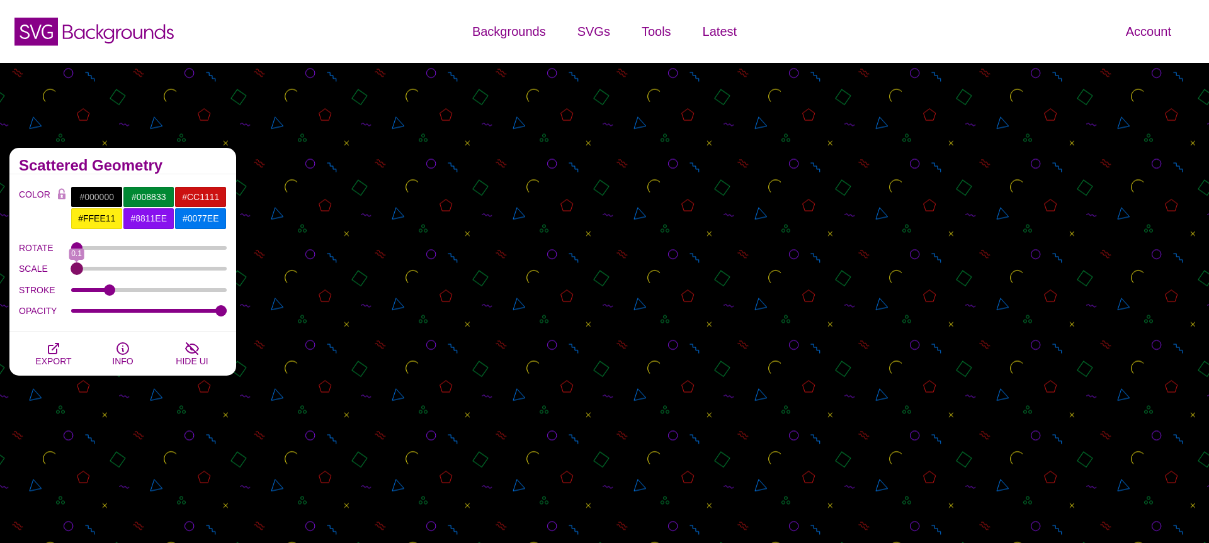
drag, startPoint x: 127, startPoint y: 267, endPoint x: 0, endPoint y: 332, distance: 142.5
type input "0.1"
click at [71, 271] on input "SCALE" at bounding box center [149, 268] width 156 height 5
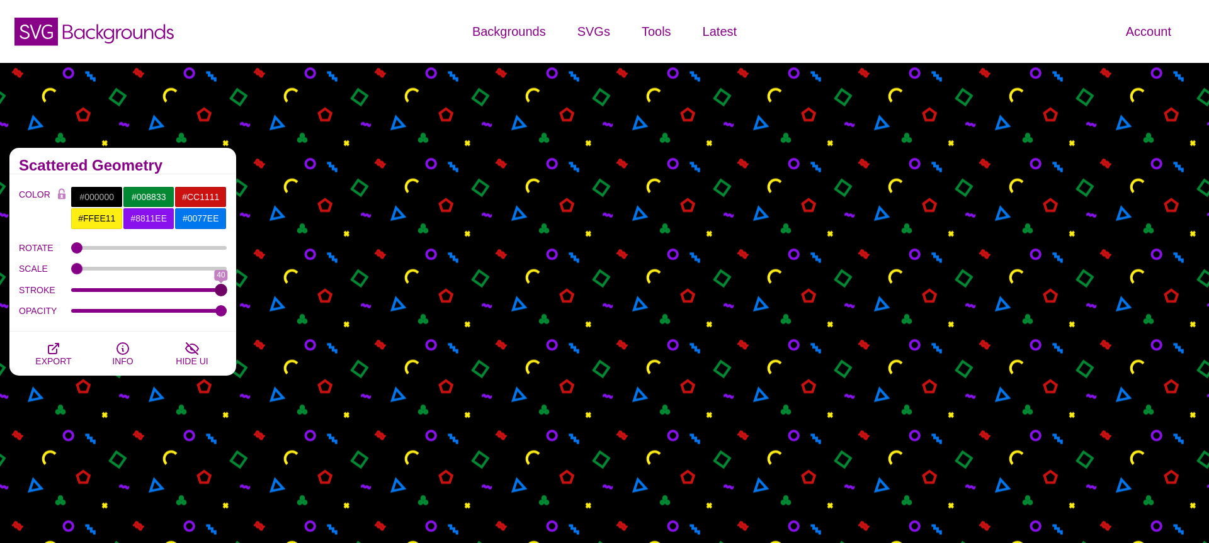
drag, startPoint x: 111, startPoint y: 287, endPoint x: 288, endPoint y: 287, distance: 177.6
type input "40"
click at [227, 288] on input "STROKE" at bounding box center [149, 290] width 156 height 5
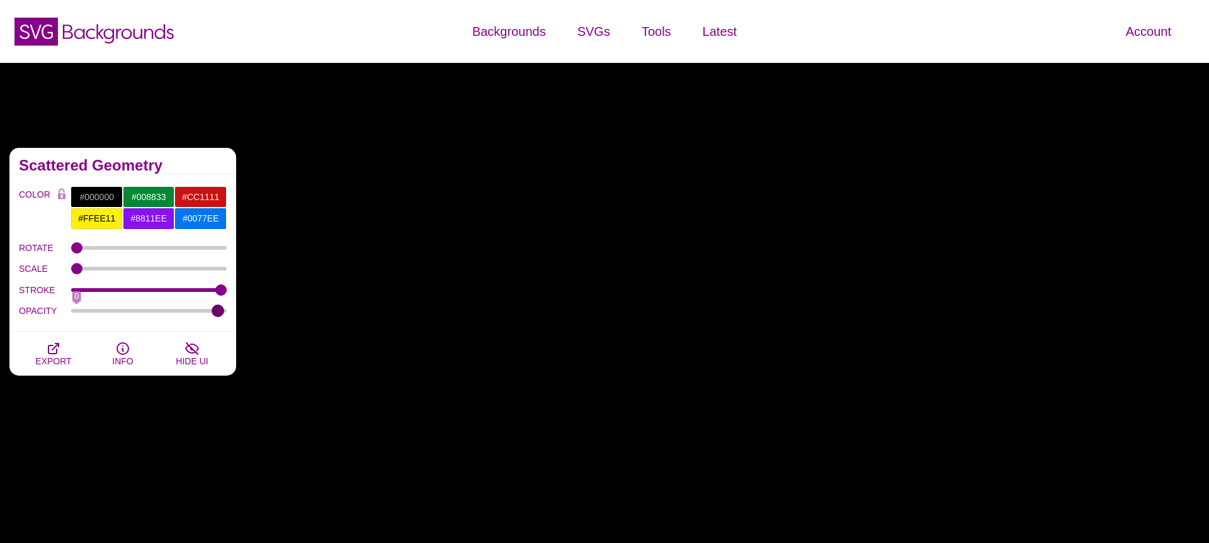
type input "1"
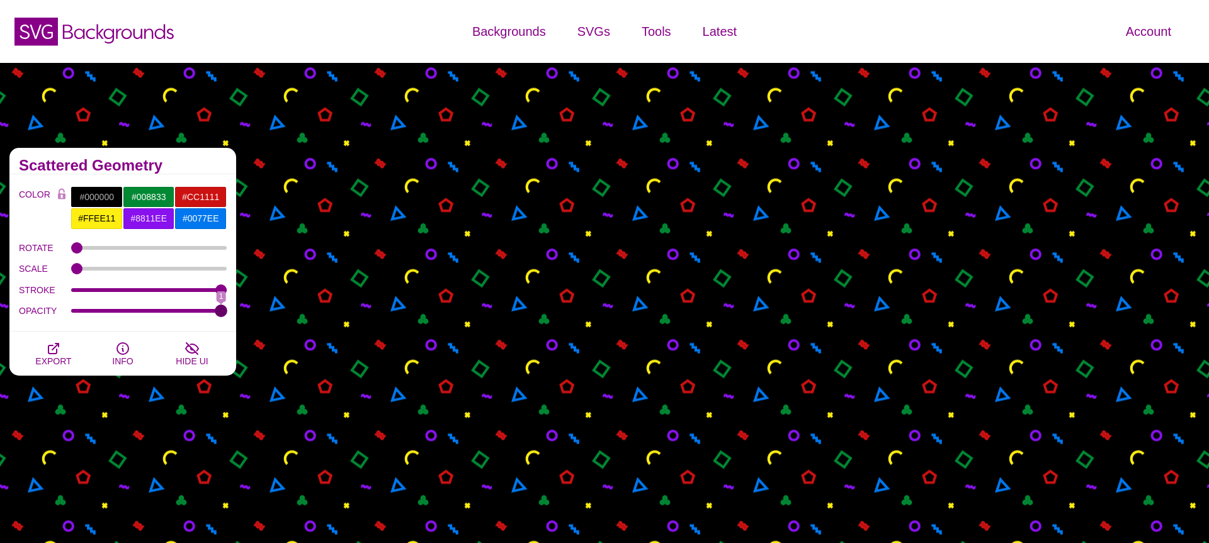
drag, startPoint x: 225, startPoint y: 310, endPoint x: 356, endPoint y: 300, distance: 131.4
click at [227, 309] on input "OPACITY" at bounding box center [149, 311] width 156 height 5
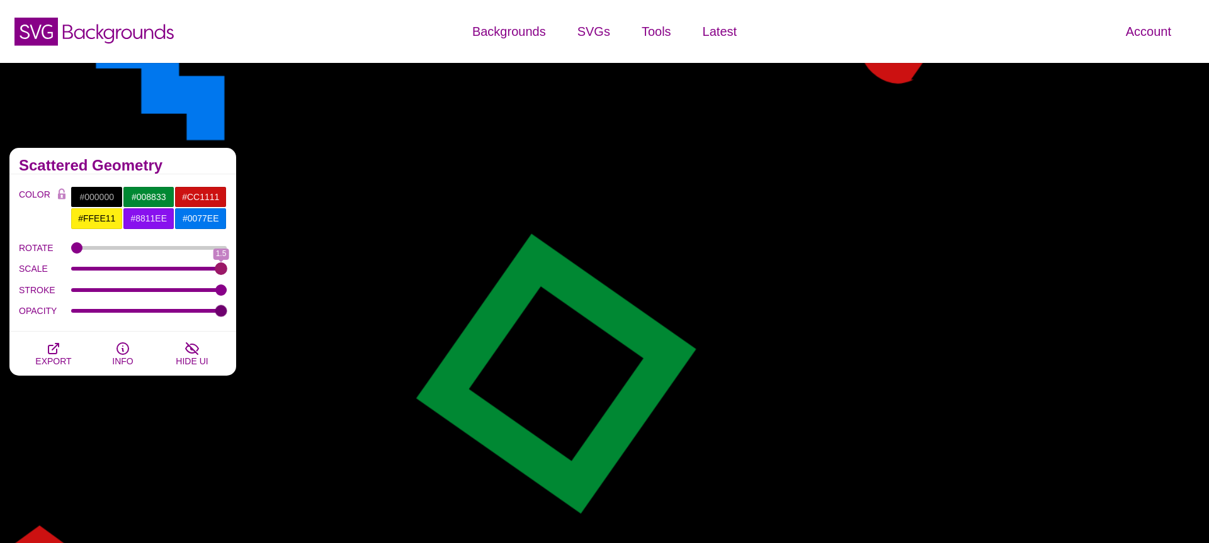
type input "1.5"
drag, startPoint x: 78, startPoint y: 269, endPoint x: 367, endPoint y: 302, distance: 290.9
